Goal: Transaction & Acquisition: Purchase product/service

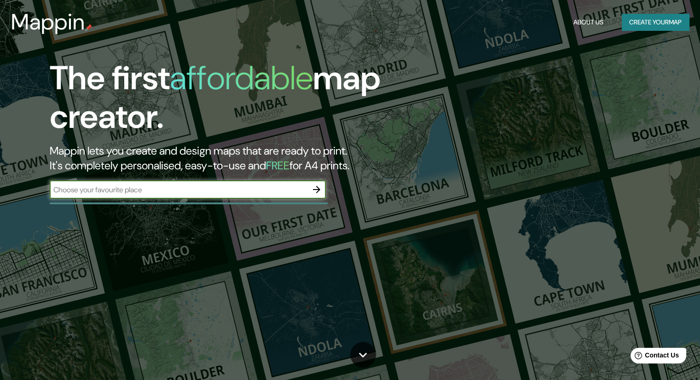
click at [117, 192] on input "text" at bounding box center [179, 190] width 258 height 11
click at [117, 192] on input "tucuman 2015" at bounding box center [179, 190] width 258 height 11
type input "tucuman 2015"
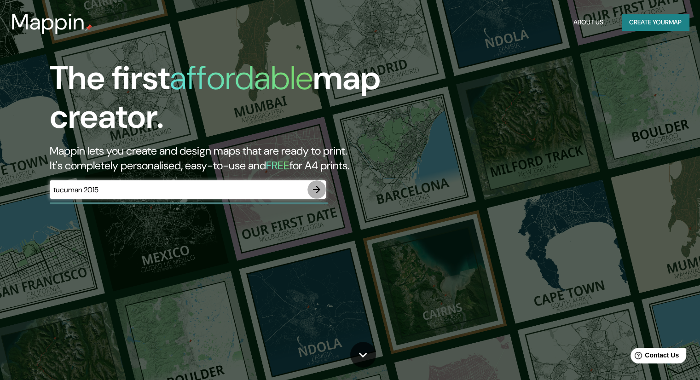
click at [319, 188] on icon "button" at bounding box center [316, 189] width 7 height 7
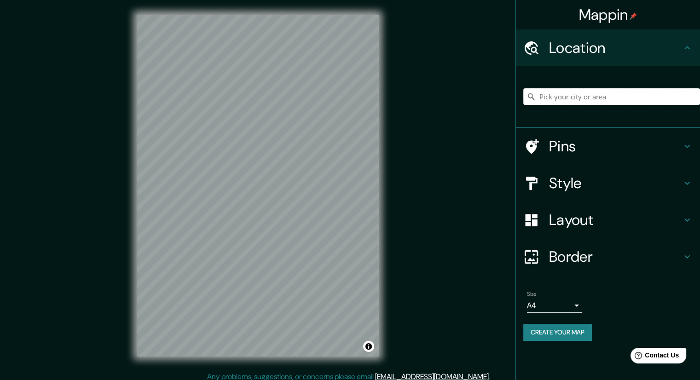
click at [612, 91] on input "Pick your city or area" at bounding box center [611, 96] width 177 height 17
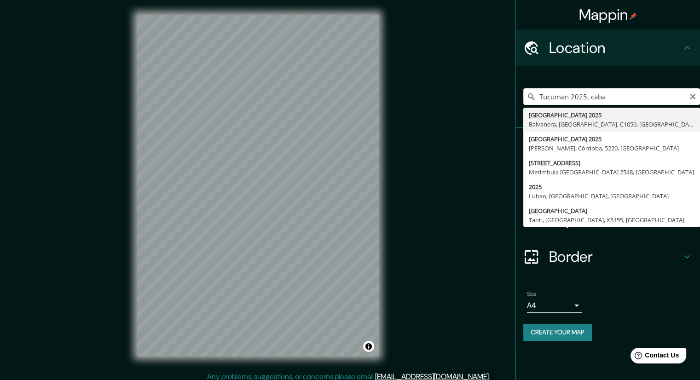
click at [584, 97] on input "Tucuman 2025, caba" at bounding box center [611, 96] width 177 height 17
type input "[GEOGRAPHIC_DATA] 2015, [GEOGRAPHIC_DATA], [GEOGRAPHIC_DATA], [GEOGRAPHIC_DATA]"
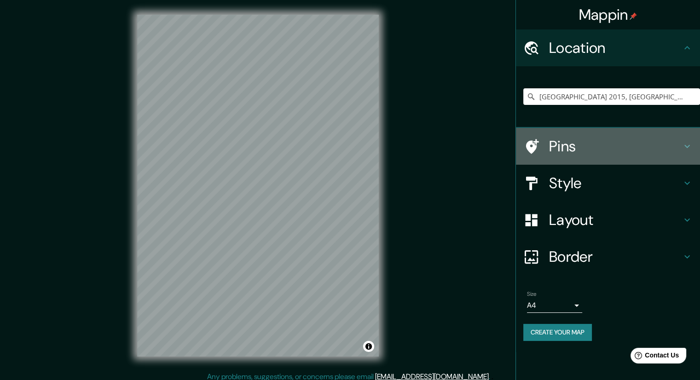
click at [687, 148] on icon at bounding box center [687, 146] width 11 height 11
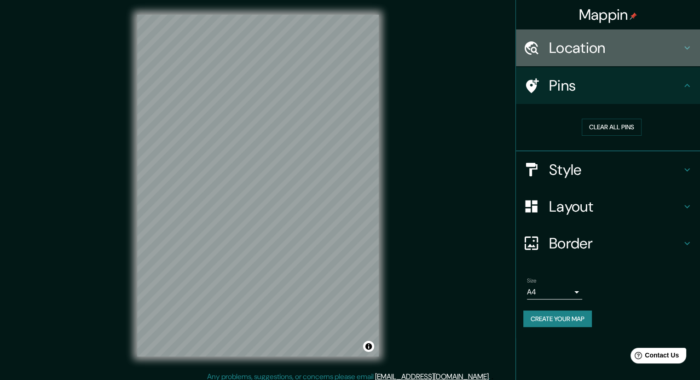
click at [683, 46] on icon at bounding box center [687, 47] width 11 height 11
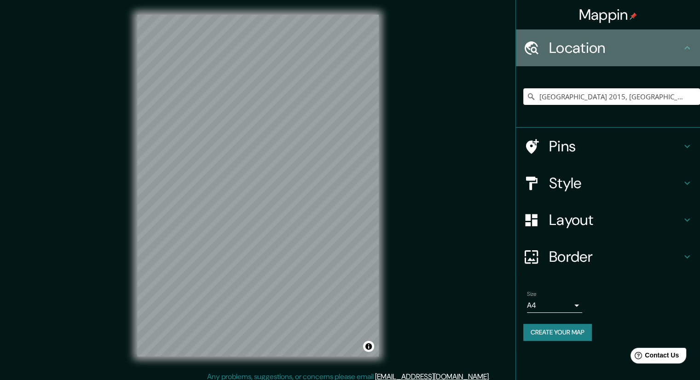
click at [683, 46] on icon at bounding box center [687, 47] width 11 height 11
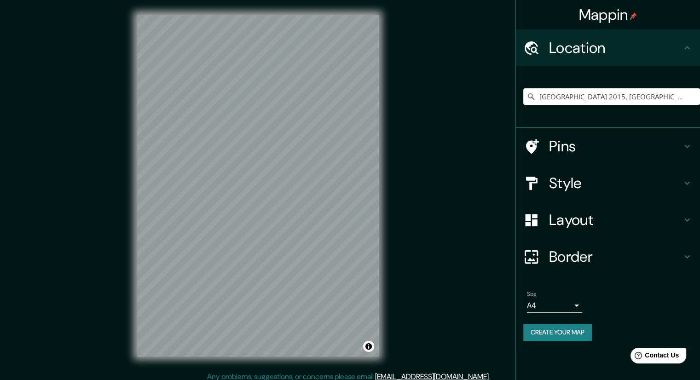
click at [686, 139] on div "Pins" at bounding box center [608, 146] width 184 height 37
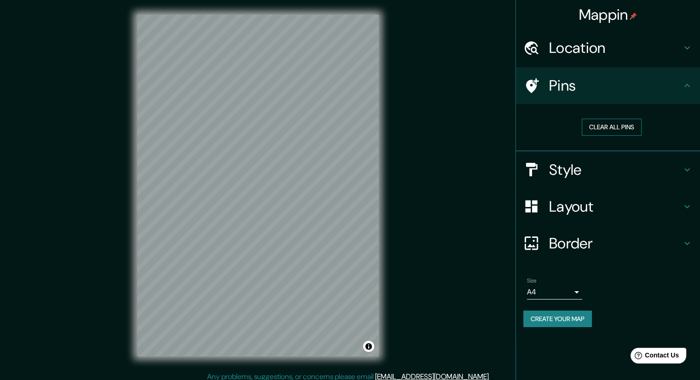
click at [615, 127] on button "Clear all pins" at bounding box center [612, 127] width 60 height 17
click at [620, 121] on button "Clear all pins" at bounding box center [612, 127] width 60 height 17
click at [611, 50] on h4 "Location" at bounding box center [615, 48] width 133 height 18
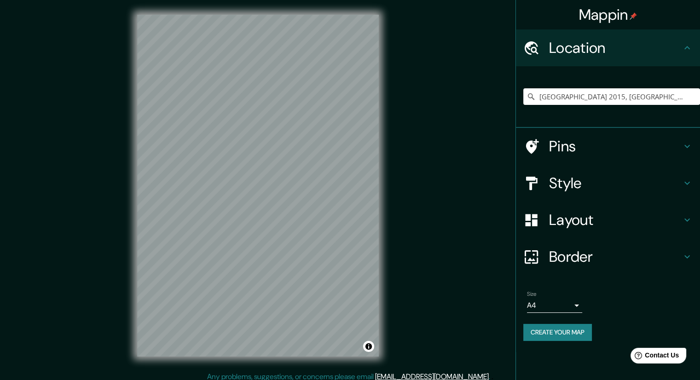
click at [566, 139] on h4 "Pins" at bounding box center [615, 146] width 133 height 18
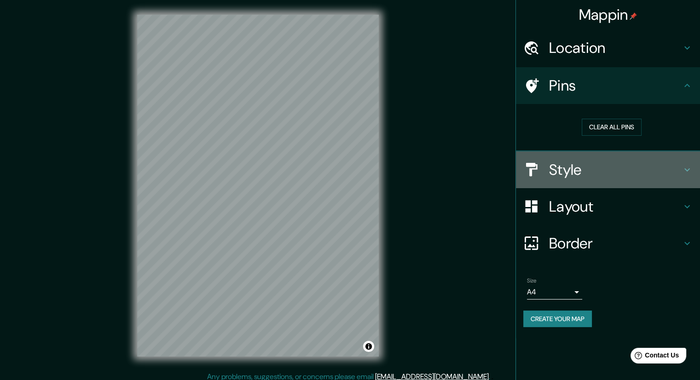
click at [687, 169] on icon at bounding box center [687, 169] width 11 height 11
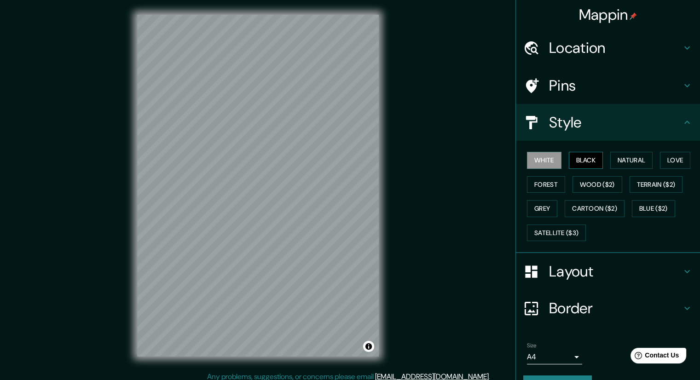
click at [589, 164] on button "Black" at bounding box center [586, 160] width 35 height 17
click at [543, 161] on button "White" at bounding box center [544, 160] width 35 height 17
click at [639, 209] on button "Blue ($2)" at bounding box center [653, 208] width 43 height 17
drag, startPoint x: 546, startPoint y: 159, endPoint x: 564, endPoint y: 158, distance: 18.0
click at [546, 158] on button "White" at bounding box center [544, 160] width 35 height 17
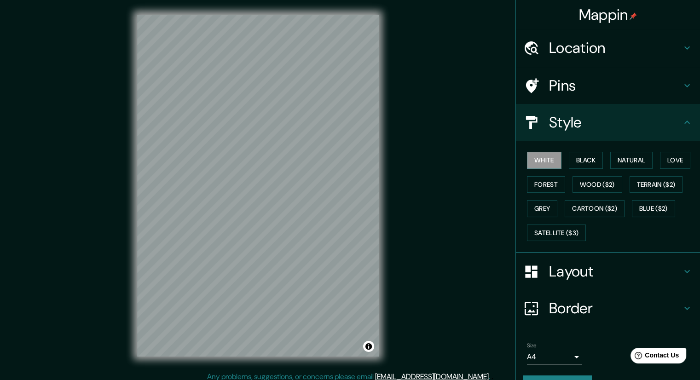
click at [682, 266] on icon at bounding box center [687, 271] width 11 height 11
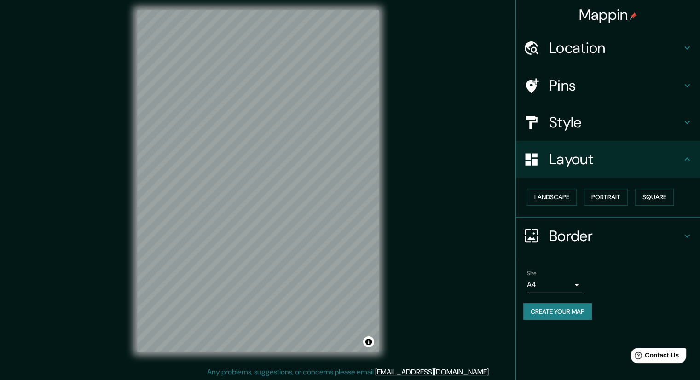
scroll to position [6, 0]
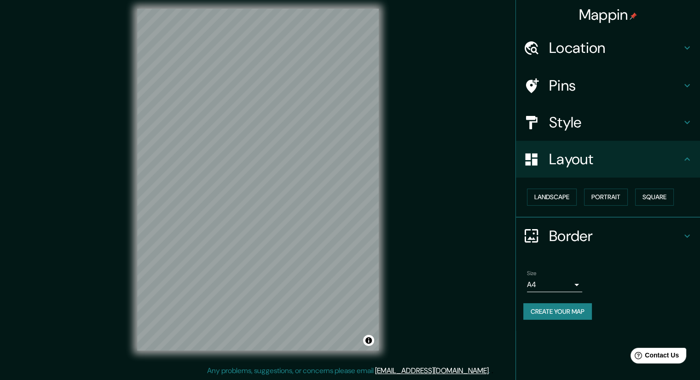
click at [676, 52] on h4 "Location" at bounding box center [615, 48] width 133 height 18
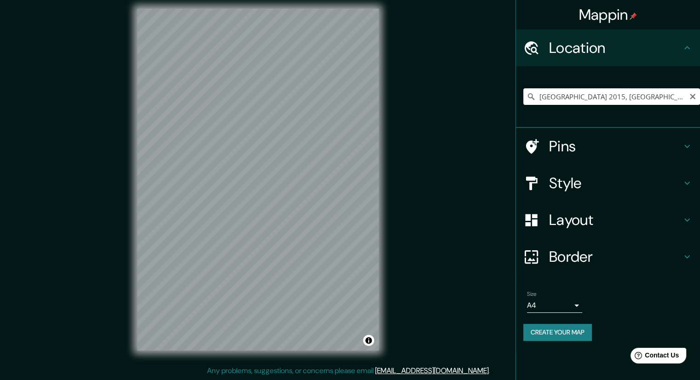
click at [582, 92] on input "[GEOGRAPHIC_DATA] 2015, [GEOGRAPHIC_DATA], [GEOGRAPHIC_DATA], [GEOGRAPHIC_DATA]" at bounding box center [611, 96] width 177 height 17
click at [679, 97] on input "[GEOGRAPHIC_DATA] 2015, [GEOGRAPHIC_DATA], [GEOGRAPHIC_DATA], [GEOGRAPHIC_DATA]" at bounding box center [611, 96] width 177 height 17
